Goal: Information Seeking & Learning: Learn about a topic

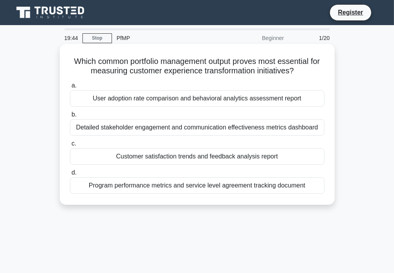
click at [77, 173] on span "d." at bounding box center [73, 172] width 5 height 7
click at [70, 173] on input "d. Program performance metrics and service level agreement tracking document" at bounding box center [70, 172] width 0 height 5
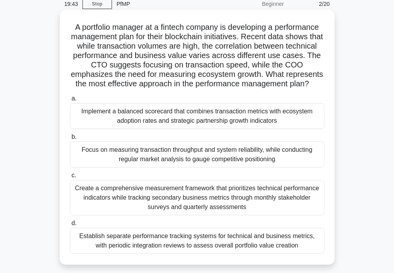
scroll to position [124, 0]
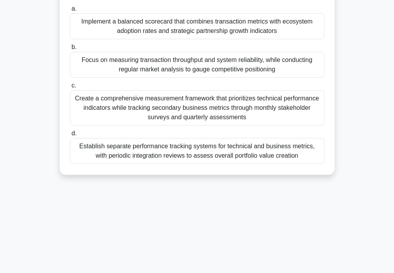
click at [80, 148] on div "Establish separate performance tracking systems for technical and business metr…" at bounding box center [197, 151] width 254 height 26
click at [70, 136] on input "d. Establish separate performance tracking systems for technical and business m…" at bounding box center [70, 133] width 0 height 5
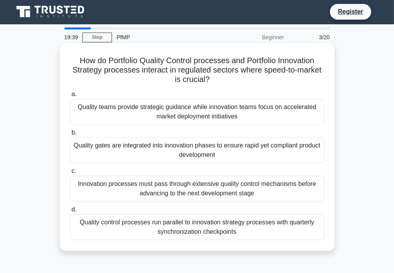
scroll to position [0, 0]
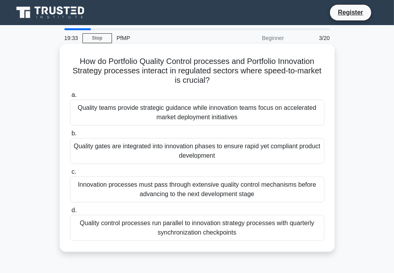
click at [271, 119] on div "Quality teams provide strategic guidance while innovation teams focus on accele…" at bounding box center [197, 113] width 254 height 26
click at [70, 98] on input "a. Quality teams provide strategic guidance while innovation teams focus on acc…" at bounding box center [70, 95] width 0 height 5
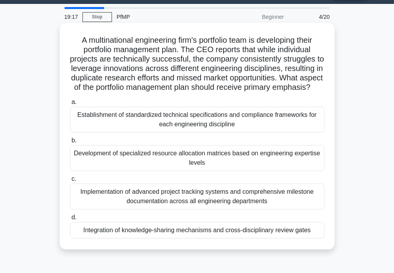
scroll to position [41, 0]
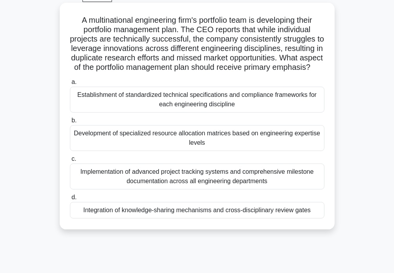
click at [90, 207] on div "Integration of knowledge-sharing mechanisms and cross-disciplinary review gates" at bounding box center [197, 210] width 254 height 16
click at [70, 200] on input "d. Integration of knowledge-sharing mechanisms and cross-disciplinary review ga…" at bounding box center [70, 197] width 0 height 5
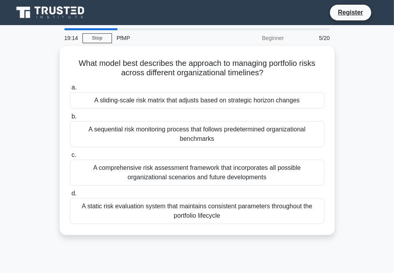
scroll to position [0, 0]
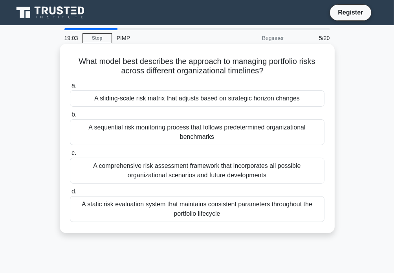
click at [117, 129] on div "A sequential risk monitoring process that follows predetermined organizational …" at bounding box center [197, 132] width 254 height 26
click at [70, 117] on input "b. A sequential risk monitoring process that follows predetermined organization…" at bounding box center [70, 114] width 0 height 5
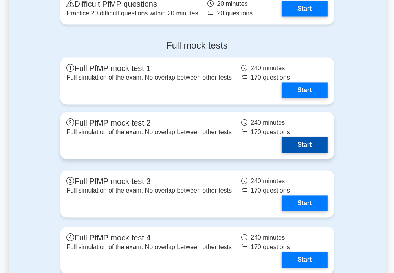
scroll to position [995, 0]
